Goal: Transaction & Acquisition: Purchase product/service

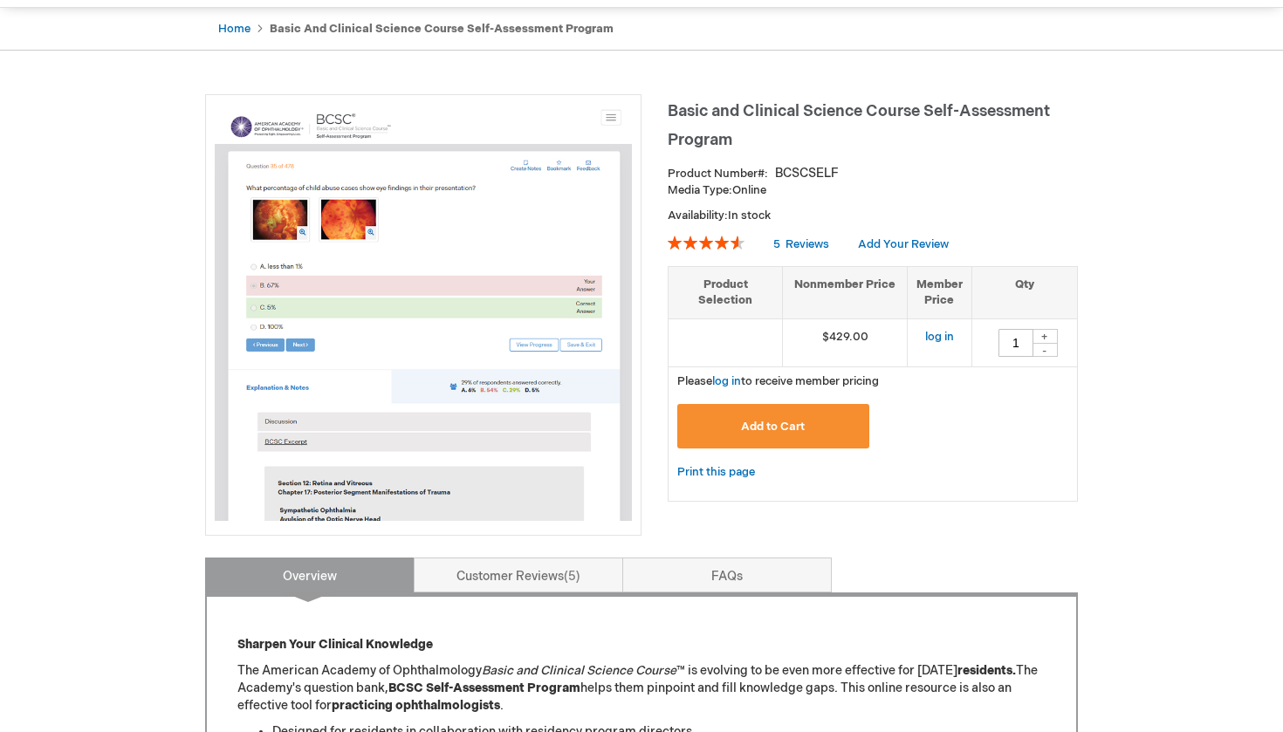
scroll to position [149, 0]
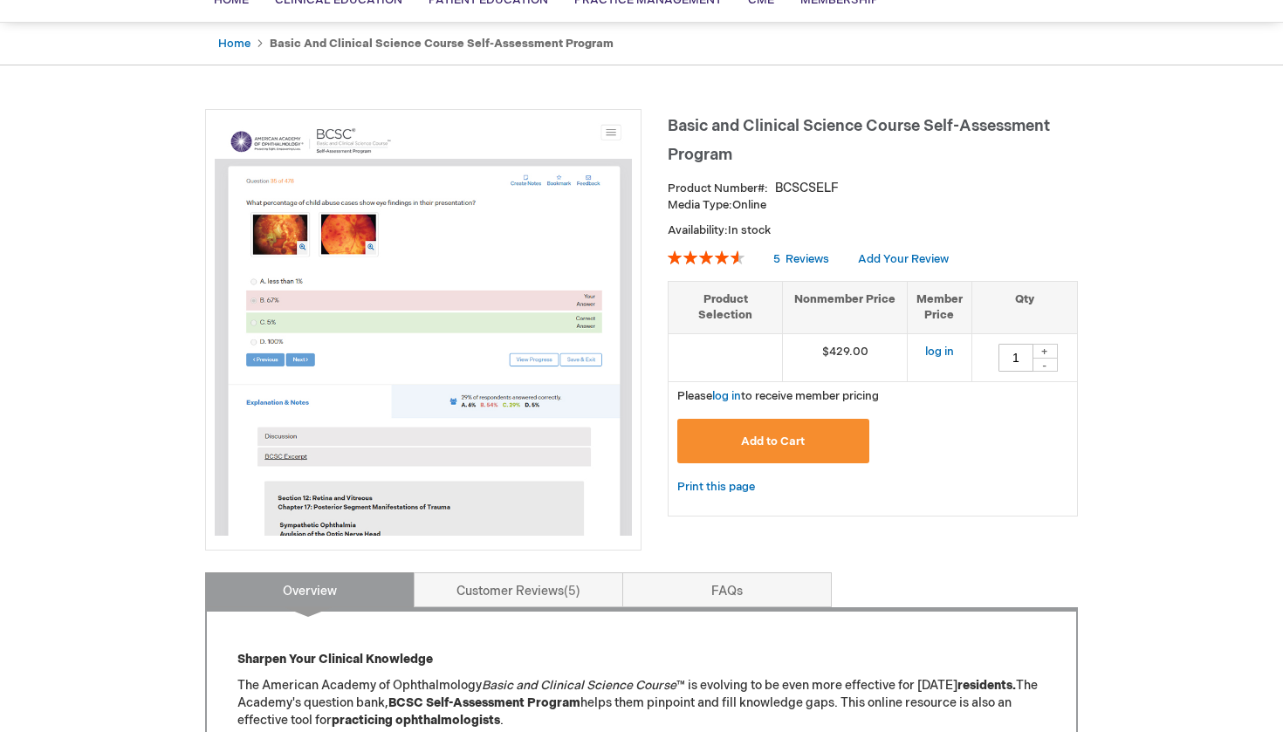
click at [781, 440] on span "Add to Cart" at bounding box center [773, 442] width 64 height 14
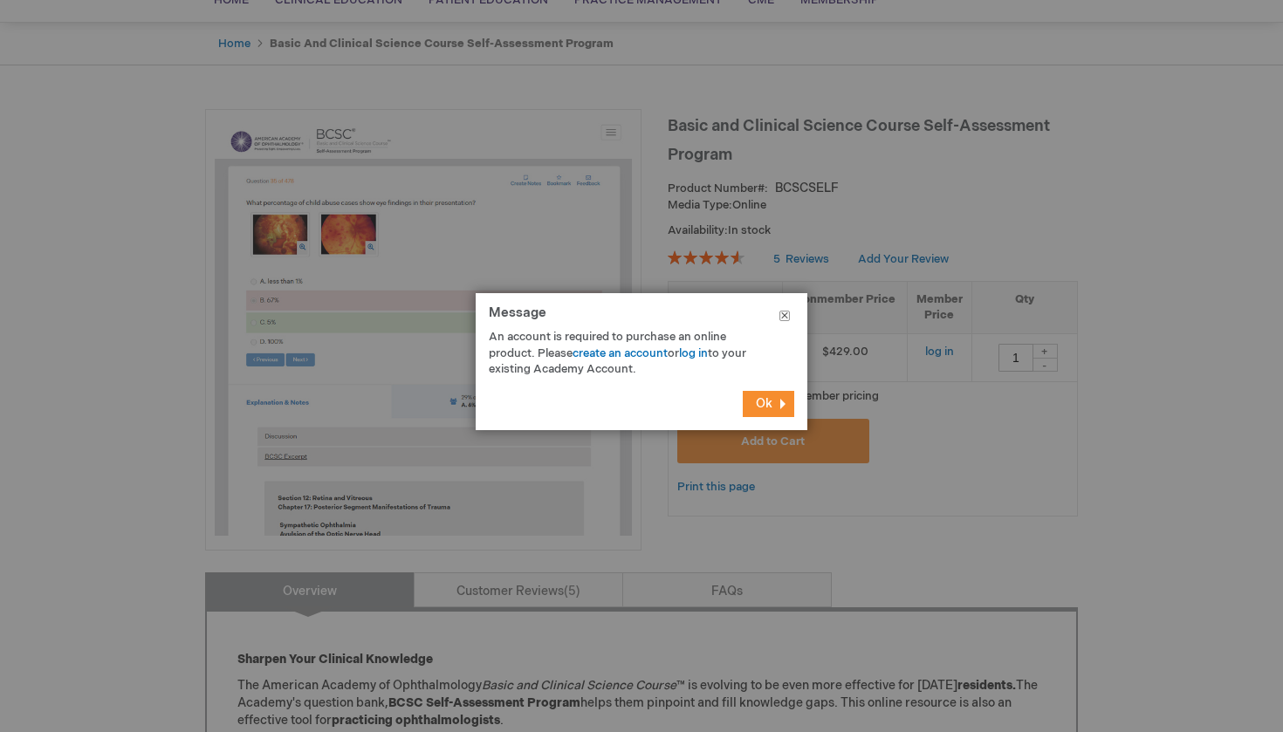
click at [796, 319] on button "Close" at bounding box center [784, 319] width 45 height 52
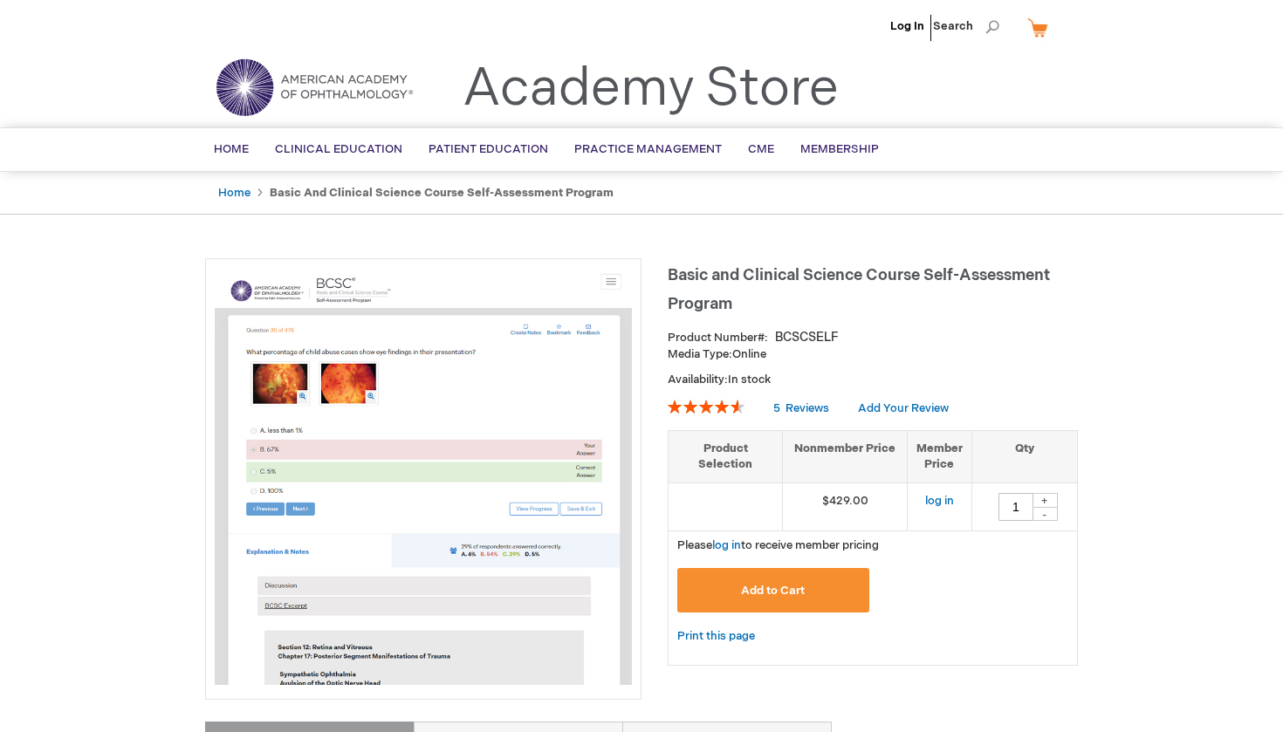
scroll to position [0, 0]
click at [914, 21] on link "Log In" at bounding box center [907, 26] width 34 height 14
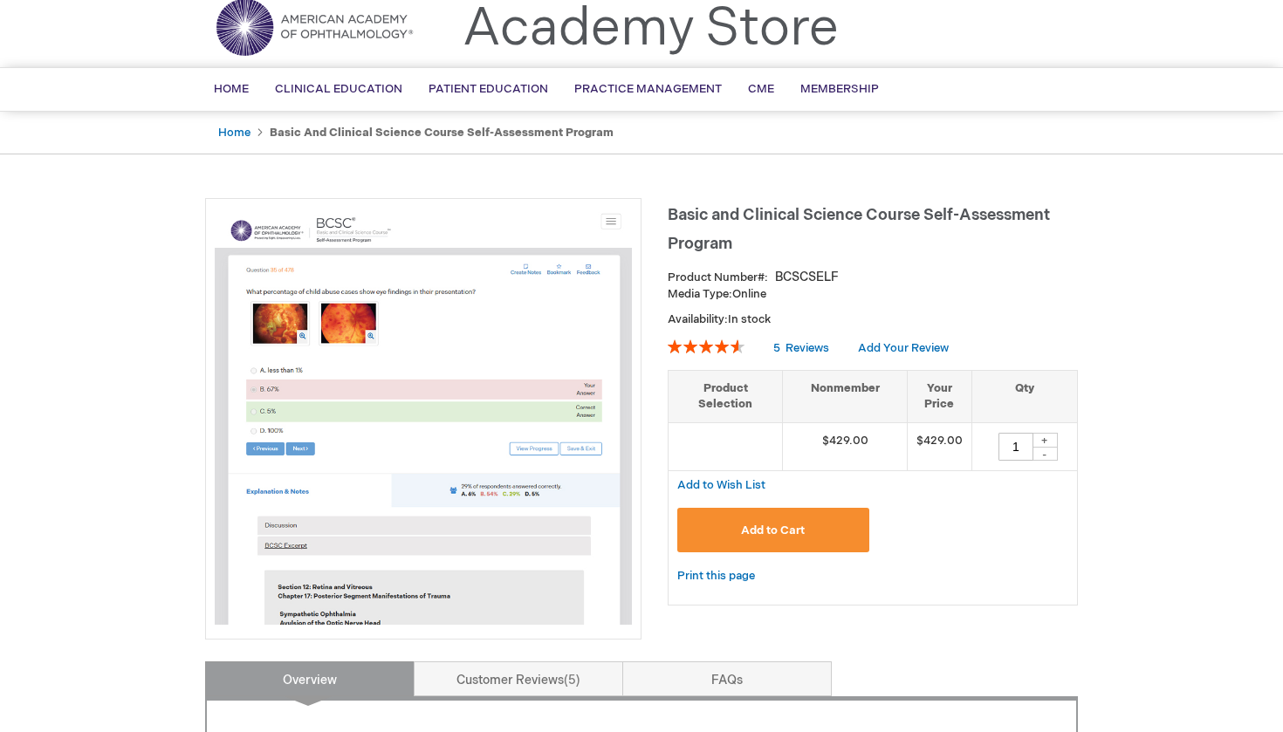
scroll to position [51, 0]
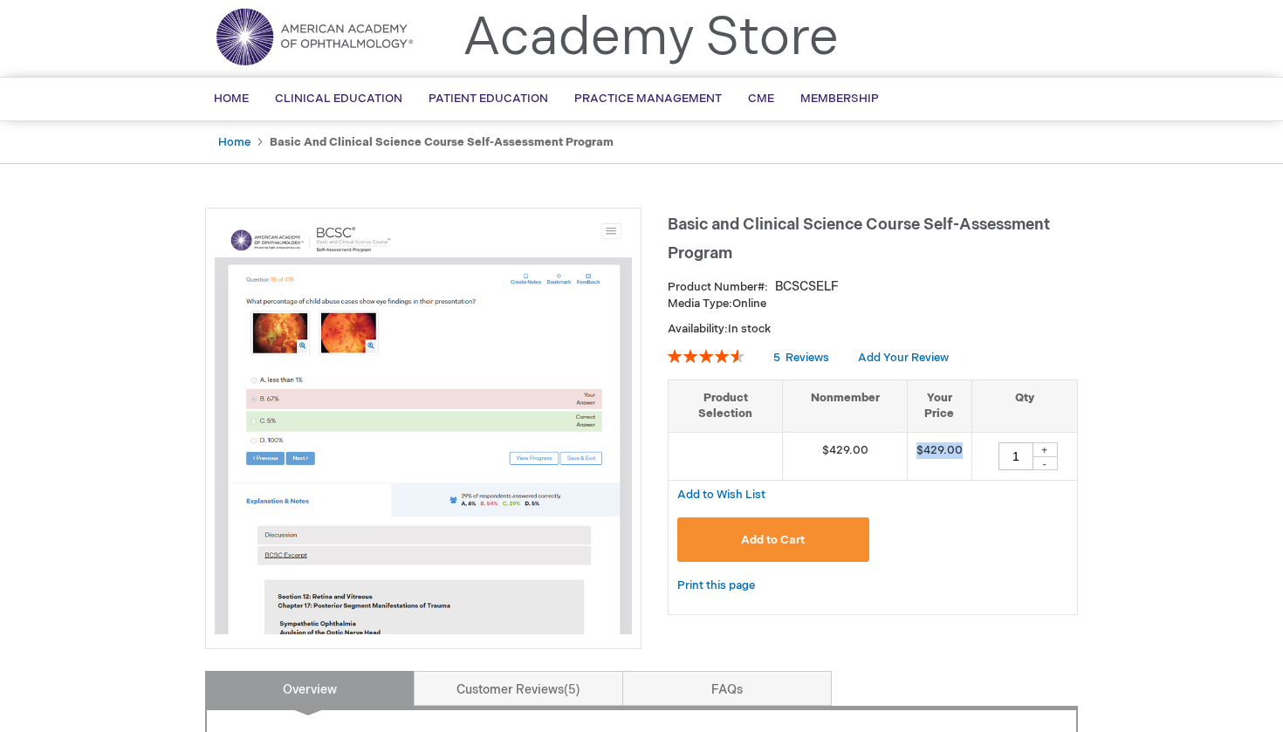
drag, startPoint x: 917, startPoint y: 442, endPoint x: 964, endPoint y: 446, distance: 47.3
click at [964, 446] on td "$429.00" at bounding box center [939, 456] width 65 height 48
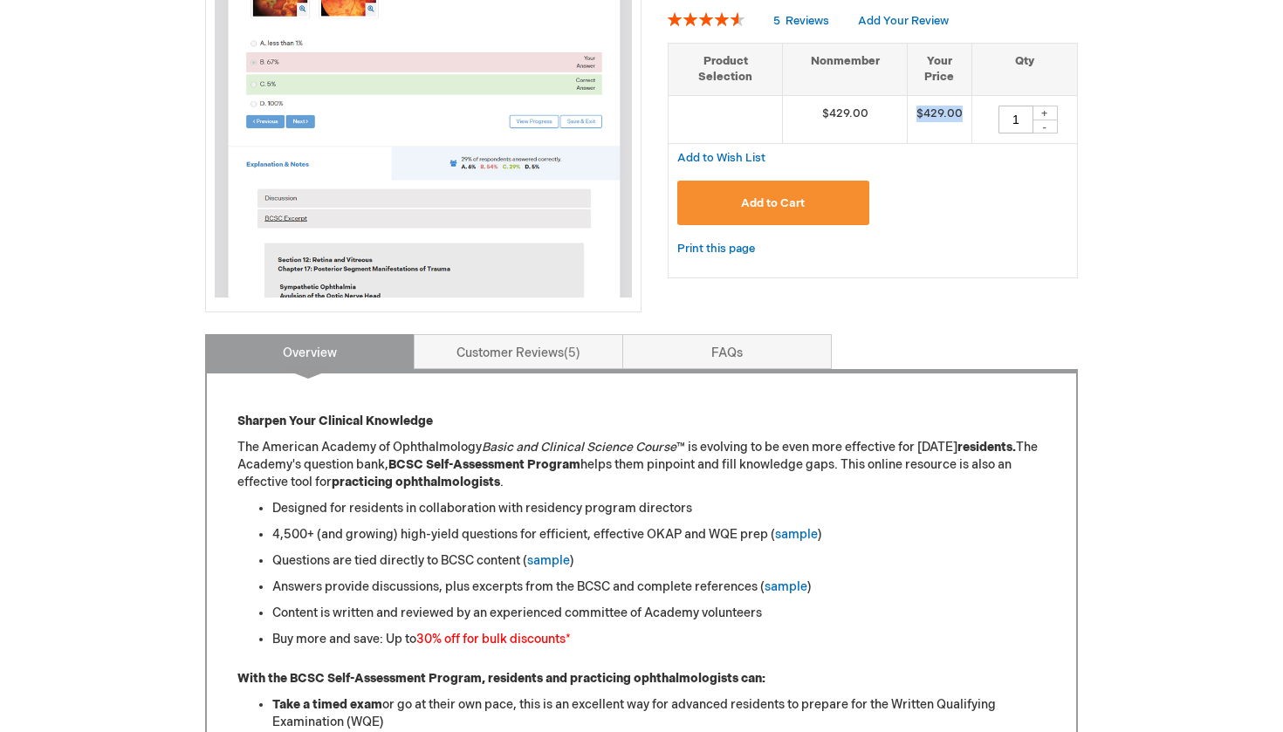
scroll to position [434, 0]
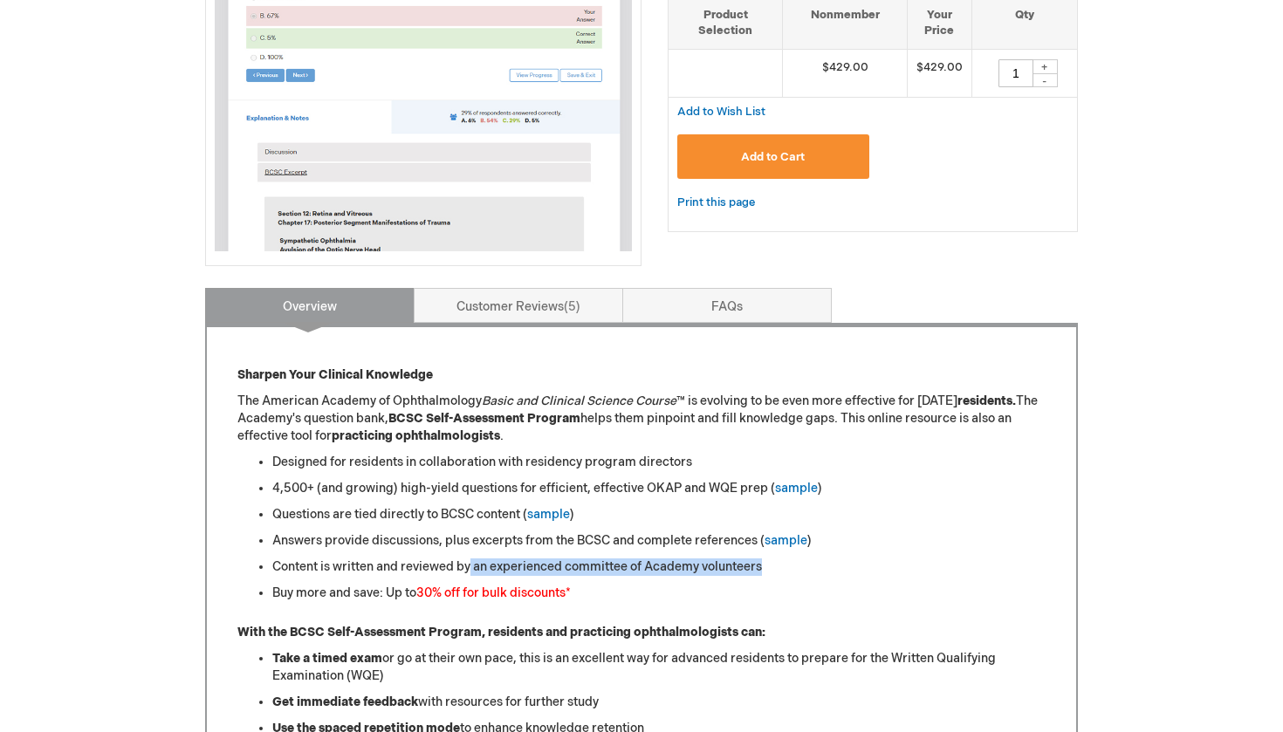
drag, startPoint x: 472, startPoint y: 565, endPoint x: 771, endPoint y: 565, distance: 298.5
click at [771, 564] on li "Content is written and reviewed by an experienced committee of Academy voluntee…" at bounding box center [658, 567] width 773 height 17
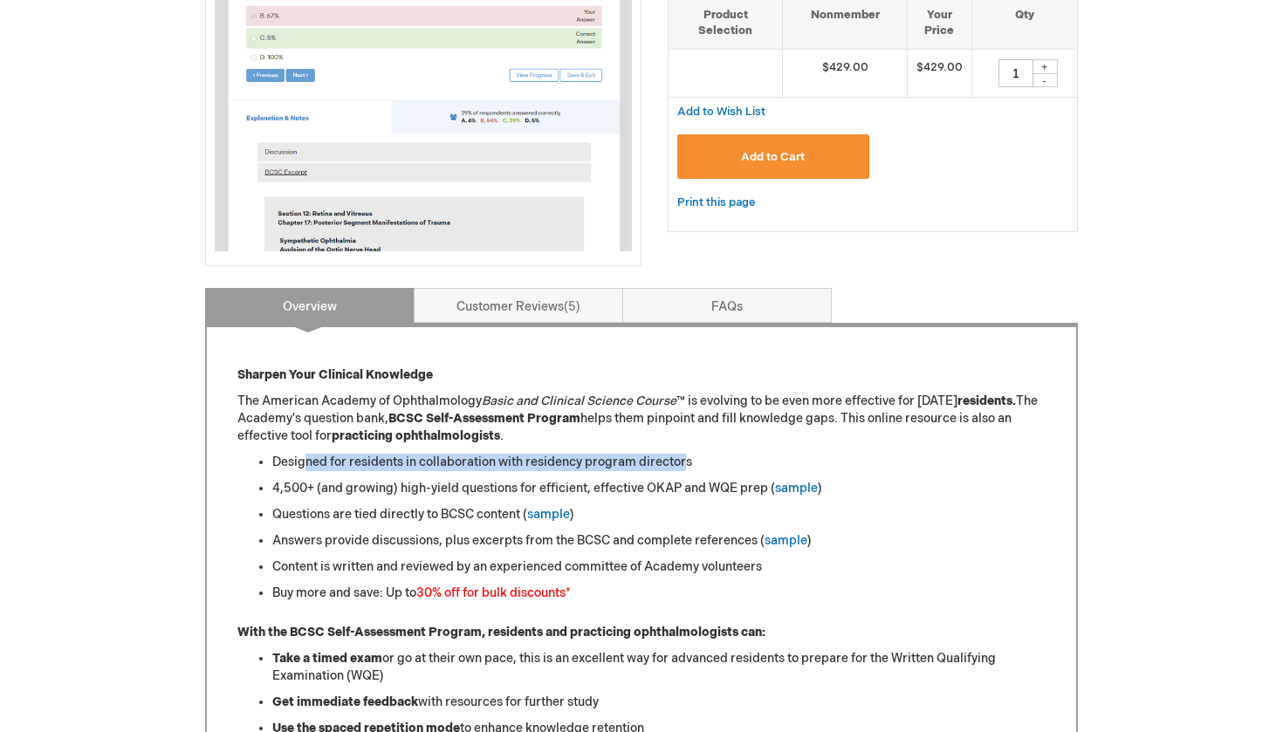
drag, startPoint x: 305, startPoint y: 458, endPoint x: 689, endPoint y: 460, distance: 383.1
click at [689, 460] on li "Designed for residents in collaboration with residency program directors" at bounding box center [658, 462] width 773 height 17
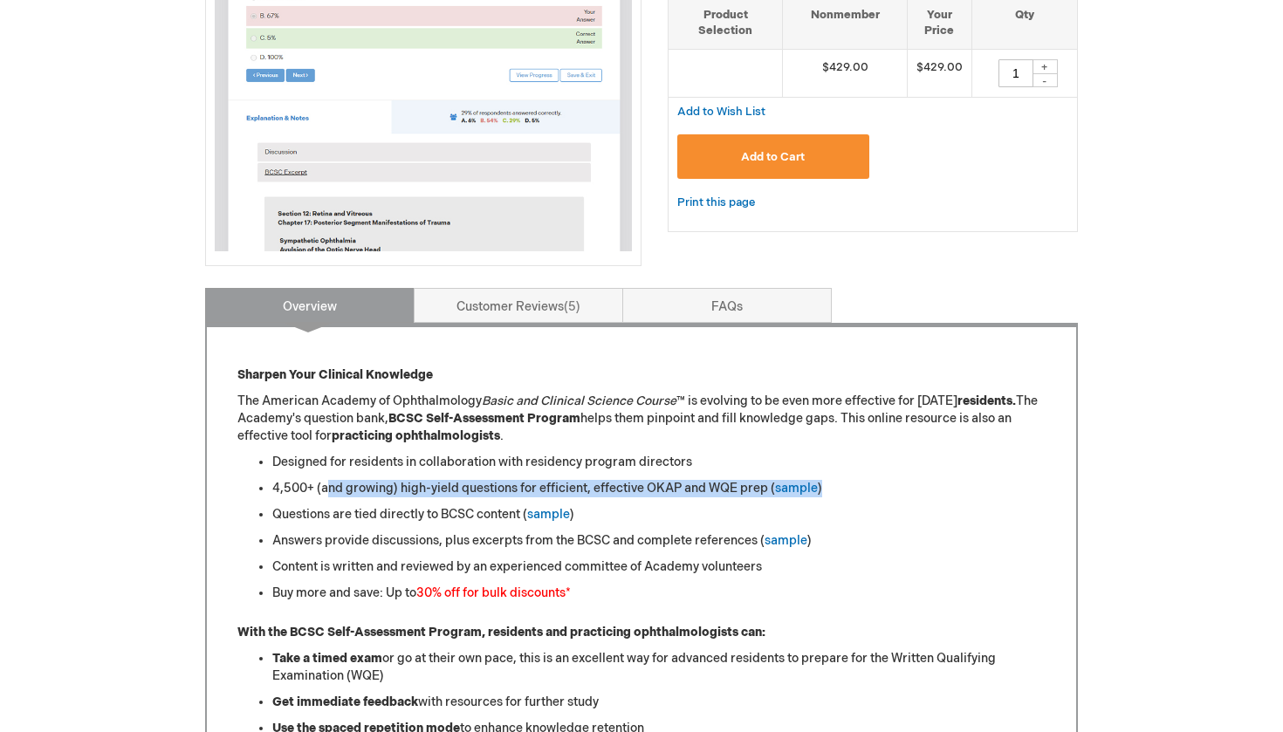
drag, startPoint x: 326, startPoint y: 484, endPoint x: 725, endPoint y: 508, distance: 399.5
click at [723, 504] on ul "Designed for residents in collaboration with residency program directors 4,500+…" at bounding box center [641, 528] width 808 height 148
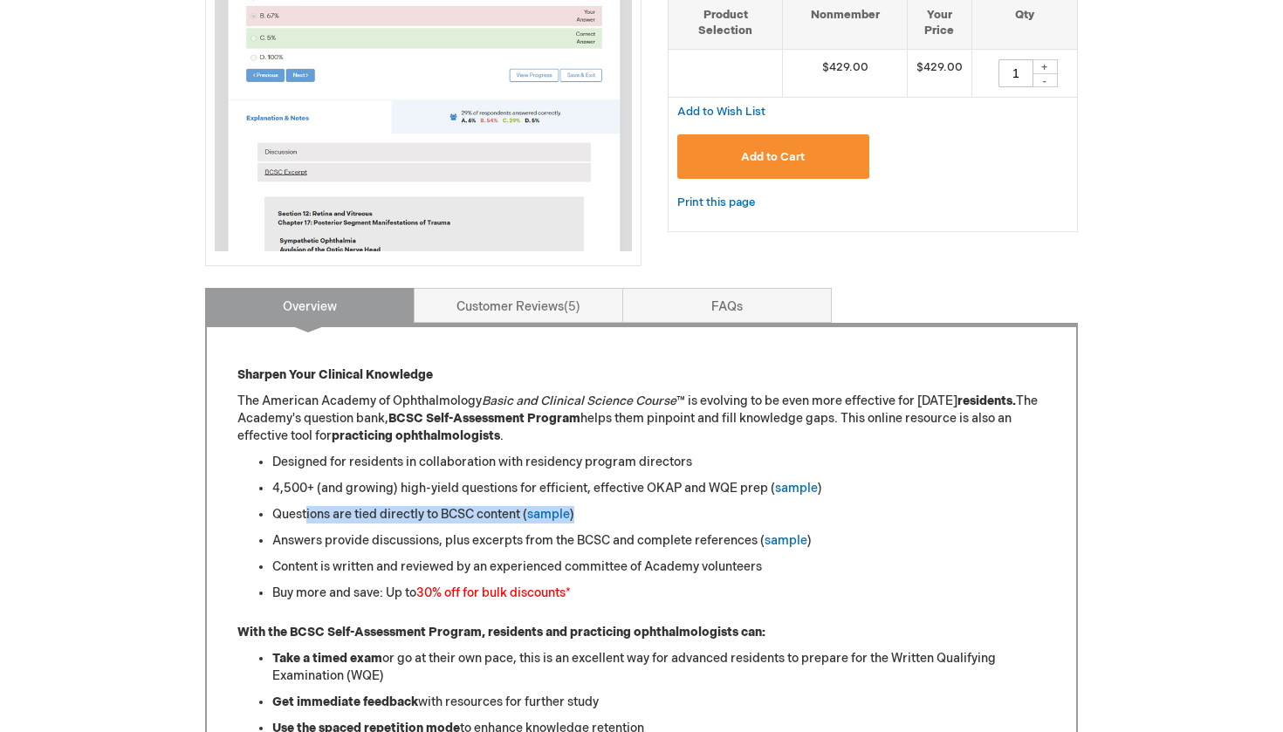
drag, startPoint x: 305, startPoint y: 518, endPoint x: 490, endPoint y: 524, distance: 184.2
click at [490, 524] on ul "Designed for residents in collaboration with residency program directors 4,500+…" at bounding box center [641, 528] width 808 height 148
drag, startPoint x: 306, startPoint y: 579, endPoint x: 390, endPoint y: 581, distance: 83.8
click at [387, 580] on ul "Designed for residents in collaboration with residency program directors 4,500+…" at bounding box center [641, 528] width 808 height 148
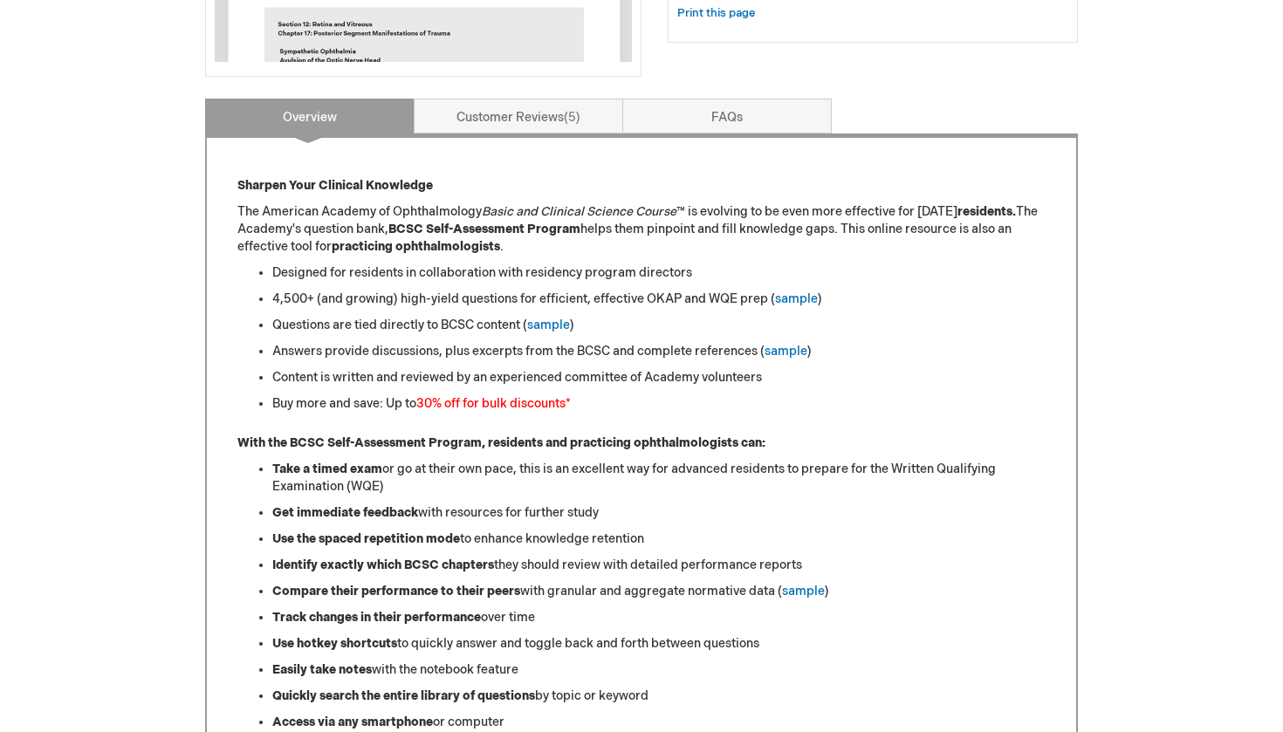
scroll to position [631, 0]
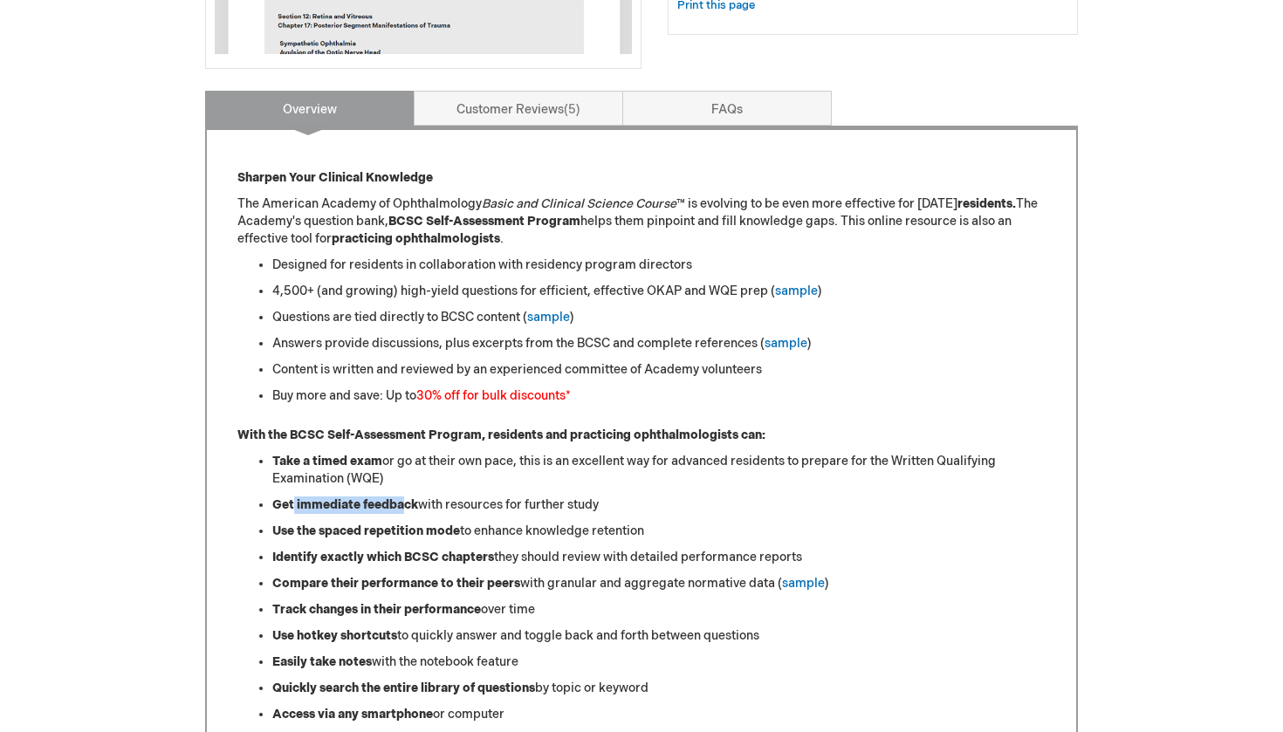
drag, startPoint x: 293, startPoint y: 501, endPoint x: 408, endPoint y: 504, distance: 114.4
click at [408, 504] on strong "Get immediate feedback" at bounding box center [345, 504] width 146 height 15
drag, startPoint x: 301, startPoint y: 528, endPoint x: 453, endPoint y: 527, distance: 151.9
click at [453, 527] on strong "Use the spaced repetition mode" at bounding box center [366, 531] width 188 height 15
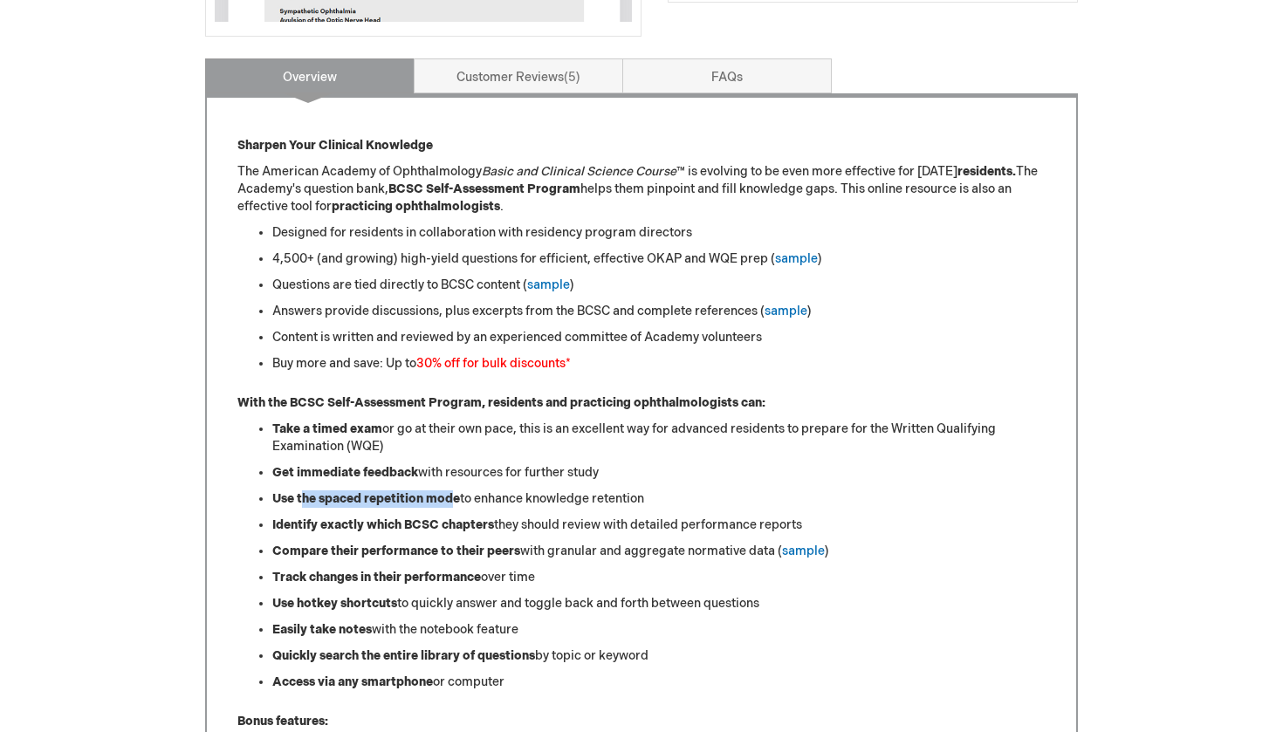
scroll to position [665, 0]
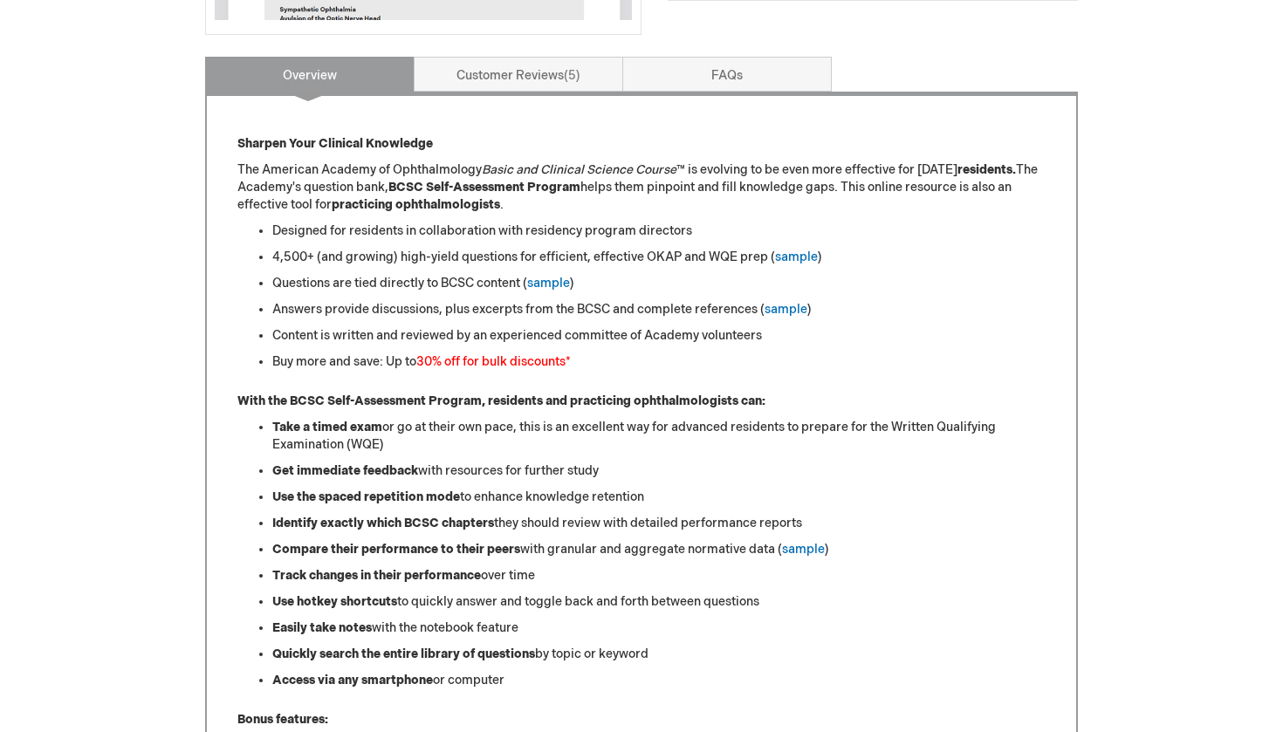
drag, startPoint x: 328, startPoint y: 518, endPoint x: 419, endPoint y: 518, distance: 90.8
click at [350, 518] on strong "Identify exactly which BCSC chapters" at bounding box center [383, 523] width 222 height 15
drag, startPoint x: 305, startPoint y: 543, endPoint x: 496, endPoint y: 548, distance: 191.2
click at [496, 548] on strong "Compare their performance to their peers" at bounding box center [396, 549] width 248 height 15
drag, startPoint x: 292, startPoint y: 569, endPoint x: 414, endPoint y: 569, distance: 121.3
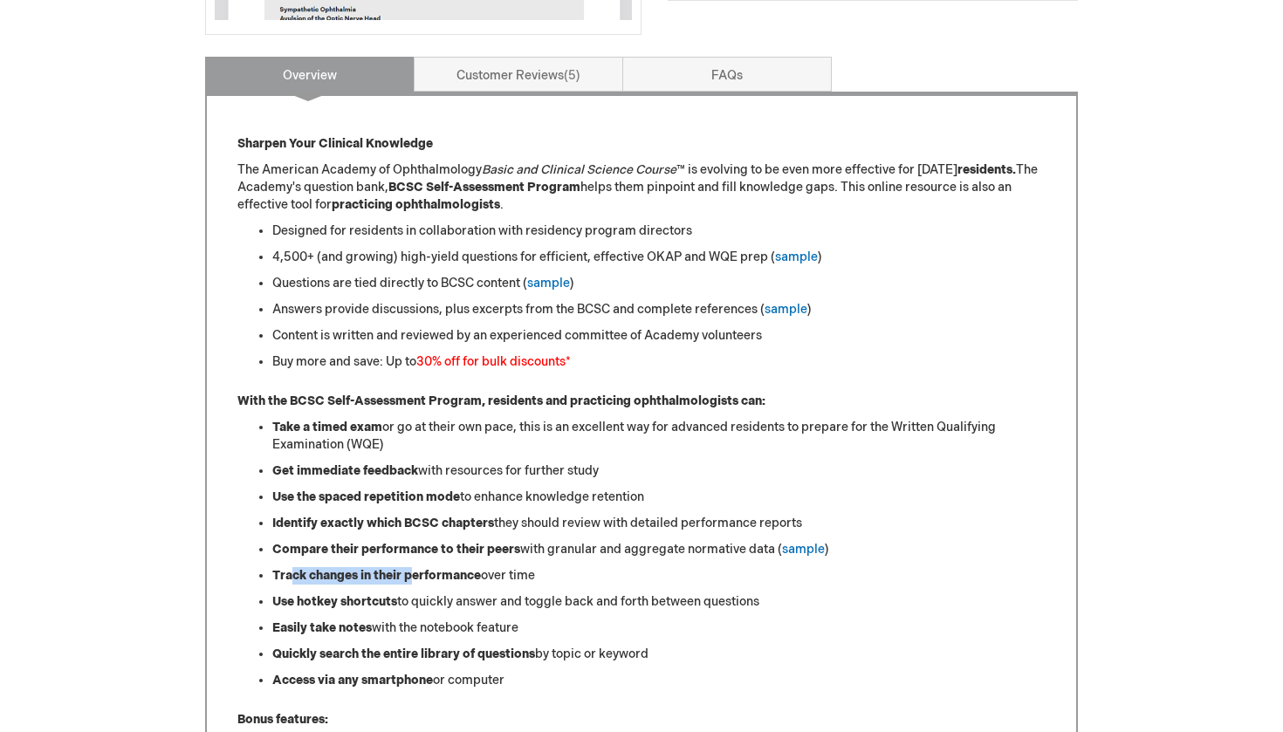
click at [414, 569] on strong "Track changes in their performance" at bounding box center [376, 575] width 209 height 15
drag, startPoint x: 287, startPoint y: 599, endPoint x: 404, endPoint y: 594, distance: 117.0
click at [404, 594] on li "Use hotkey shortcuts to quickly answer and toggle back and forth between questi…" at bounding box center [658, 601] width 773 height 17
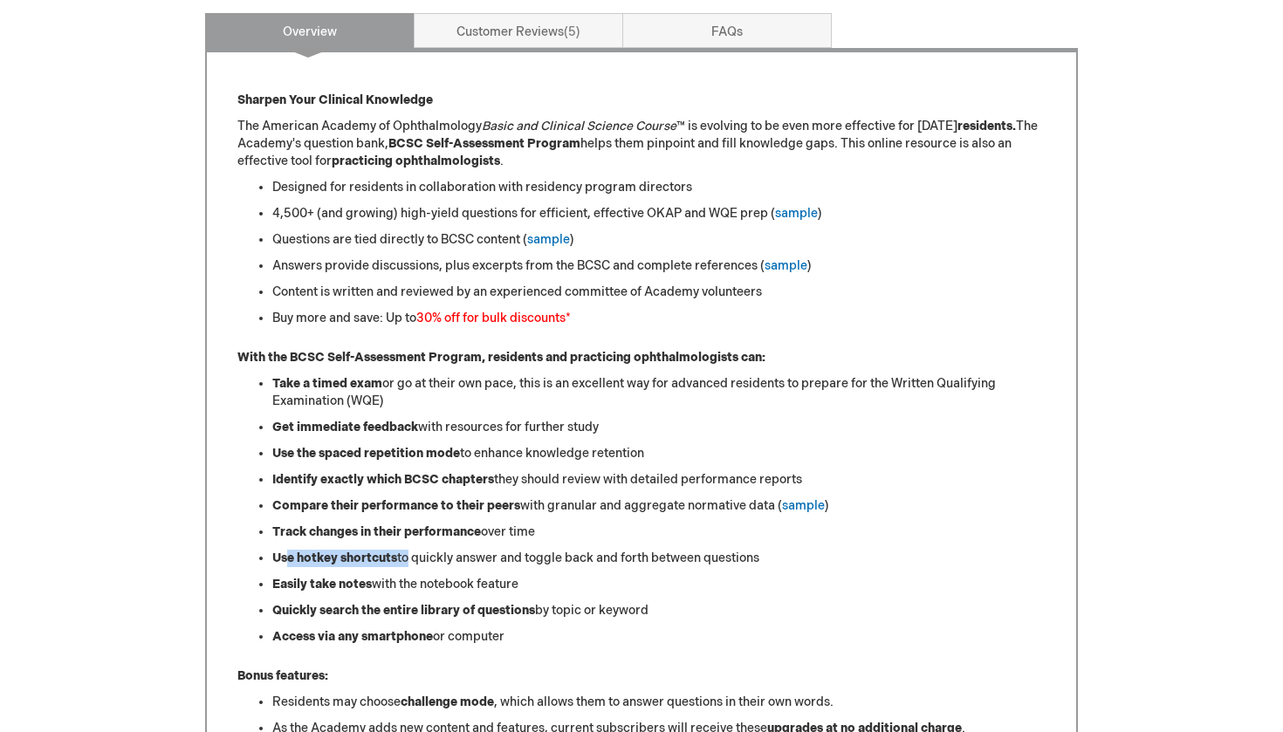
scroll to position [711, 0]
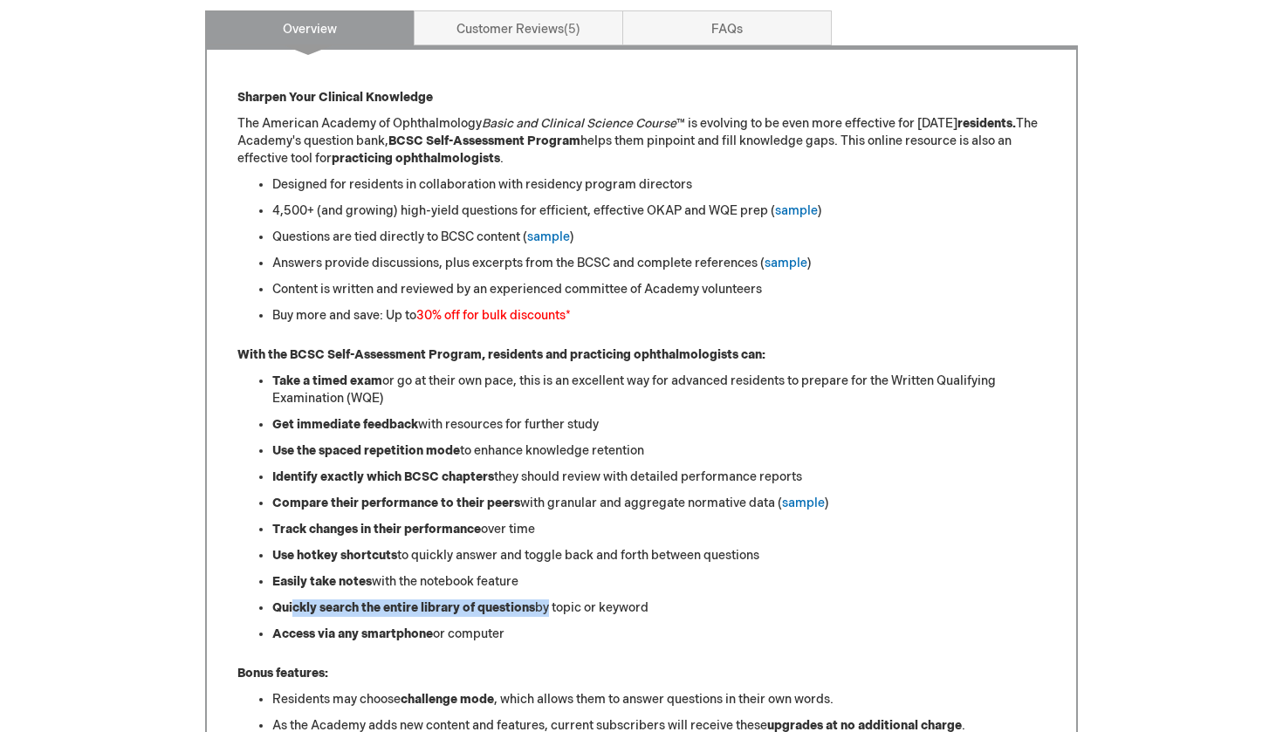
drag, startPoint x: 295, startPoint y: 609, endPoint x: 543, endPoint y: 606, distance: 247.9
click at [543, 606] on li "Quickly search the entire library of questions by topic or keyword" at bounding box center [658, 608] width 773 height 17
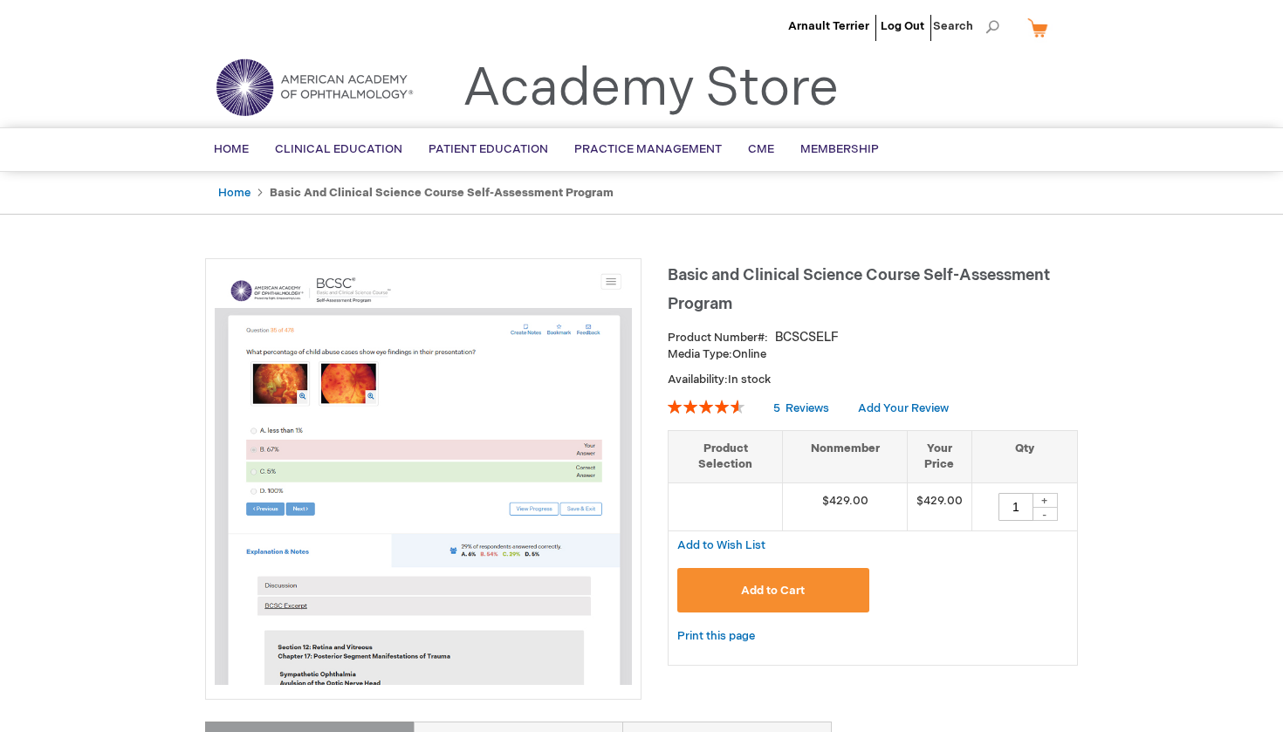
scroll to position [0, 0]
